Goal: Task Accomplishment & Management: Complete application form

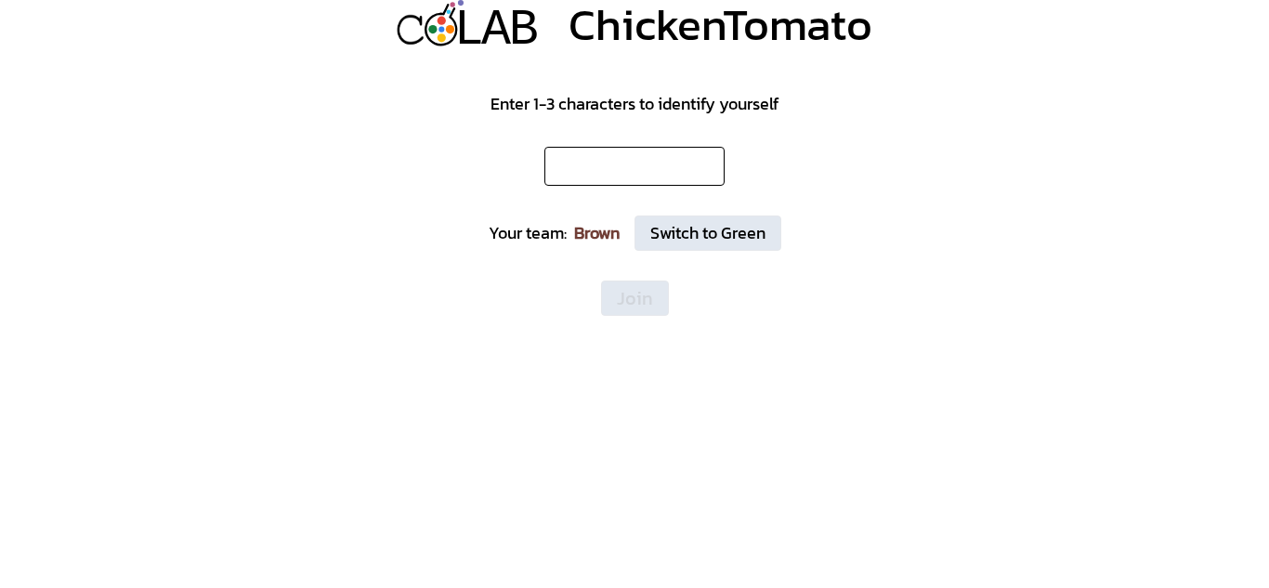
click at [673, 180] on input "text" at bounding box center [635, 166] width 180 height 39
type input "*"
type input "***"
click at [639, 287] on button "Join" at bounding box center [635, 298] width 68 height 35
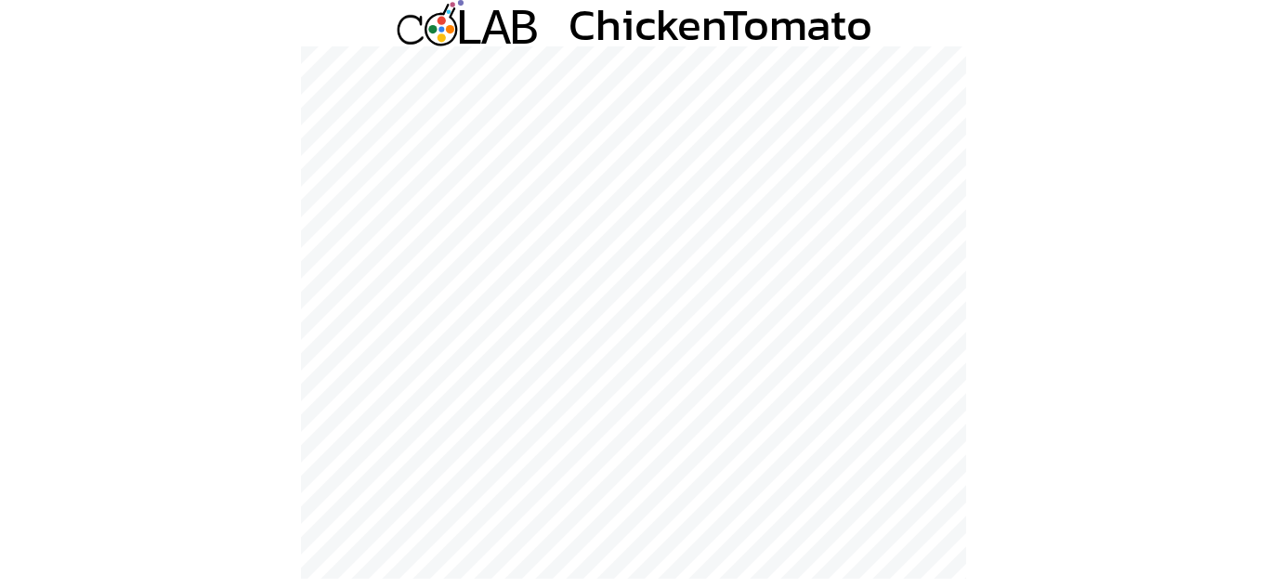
click at [294, 153] on div at bounding box center [634, 312] width 1269 height 533
click at [640, 28] on div "L L A A B B ChickenTomato" at bounding box center [634, 294] width 1269 height 588
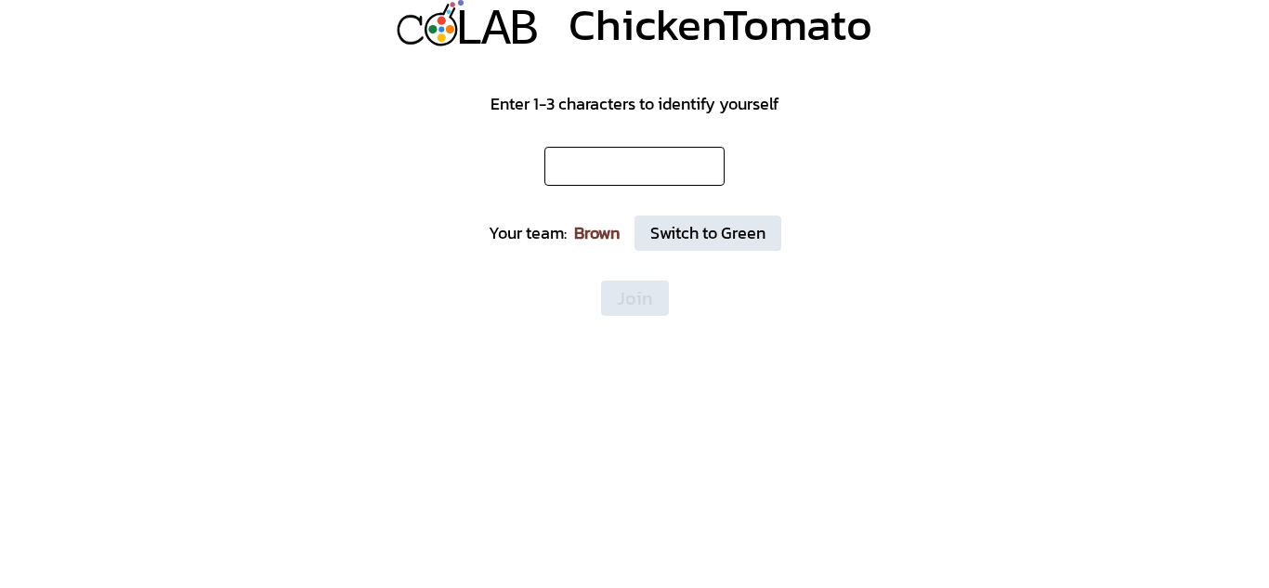
click at [583, 160] on input "text" at bounding box center [635, 166] width 180 height 39
type input "***"
click button "Join" at bounding box center [635, 298] width 68 height 35
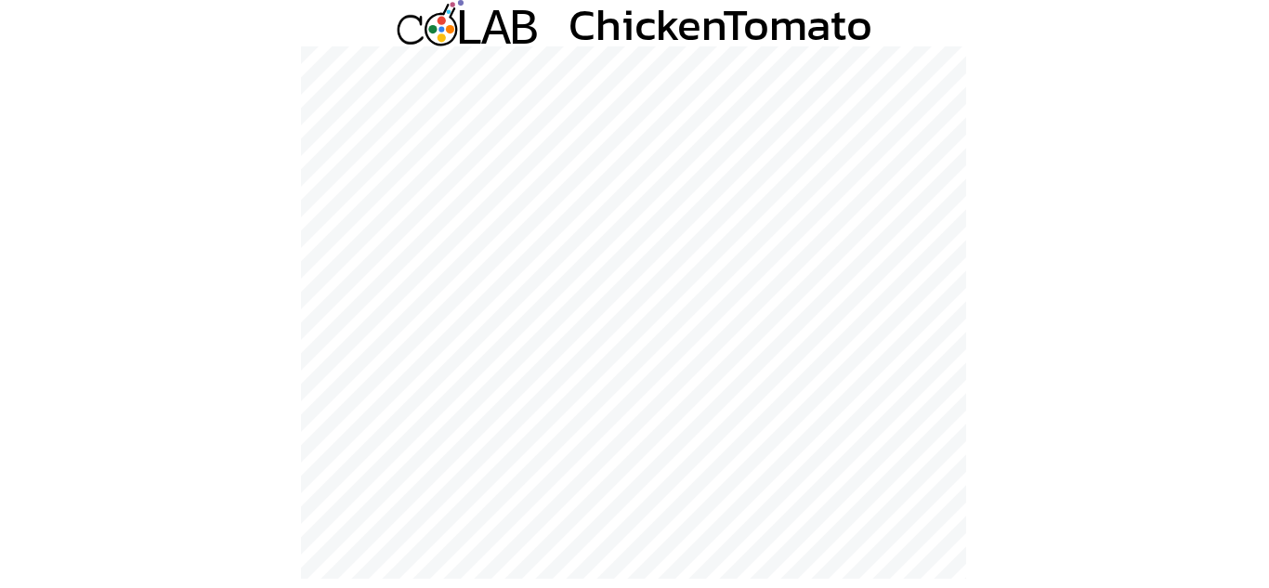
click at [446, 33] on icon at bounding box center [441, 29] width 31 height 31
click at [442, 32] on icon at bounding box center [441, 29] width 31 height 31
